Goal: Check status: Check status

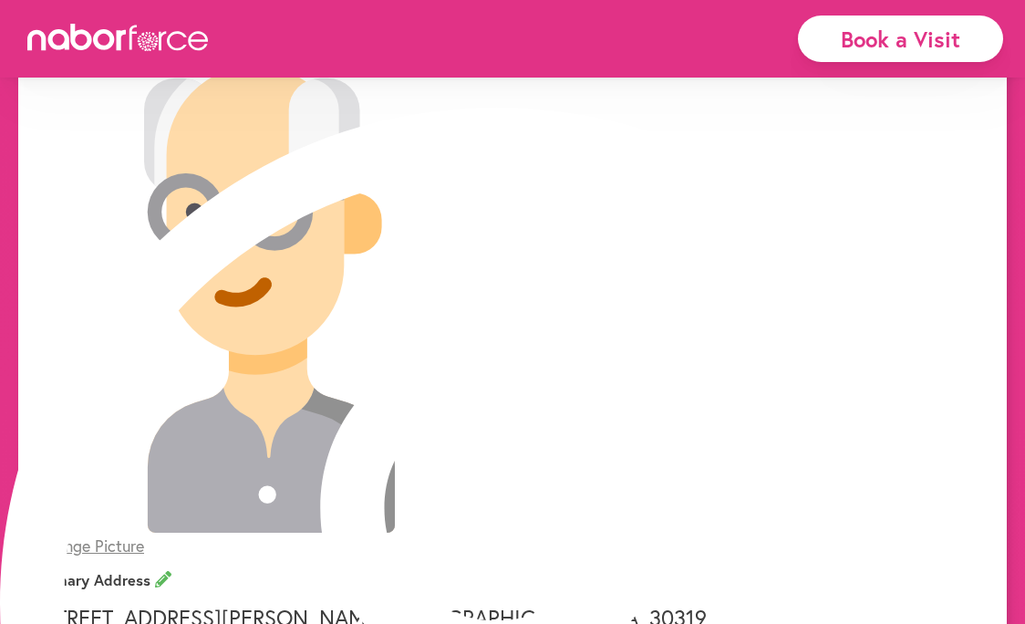
scroll to position [187, 0]
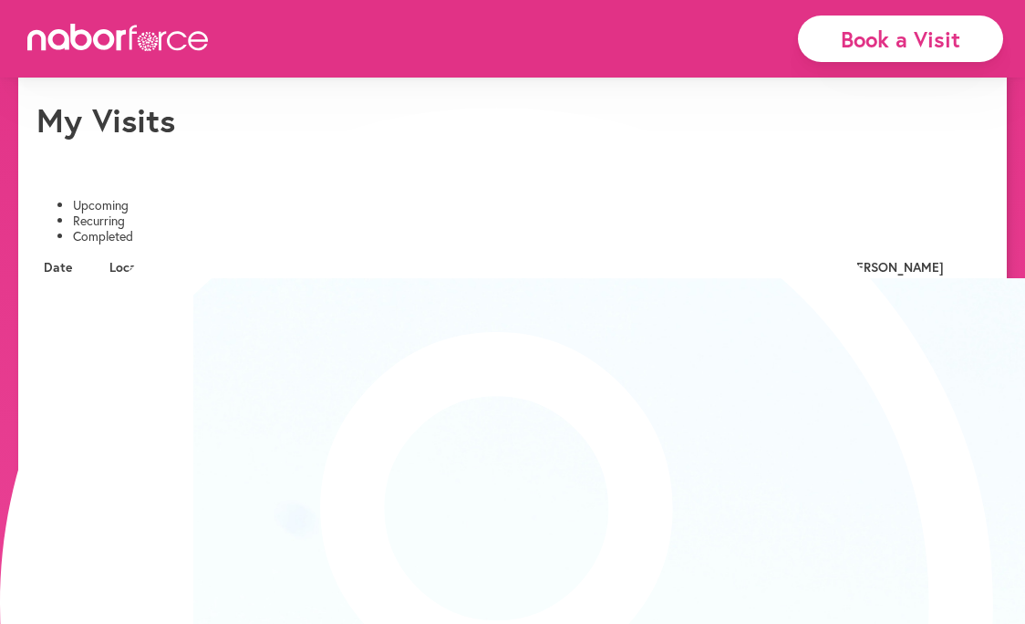
scroll to position [53, 0]
